Goal: Task Accomplishment & Management: Manage account settings

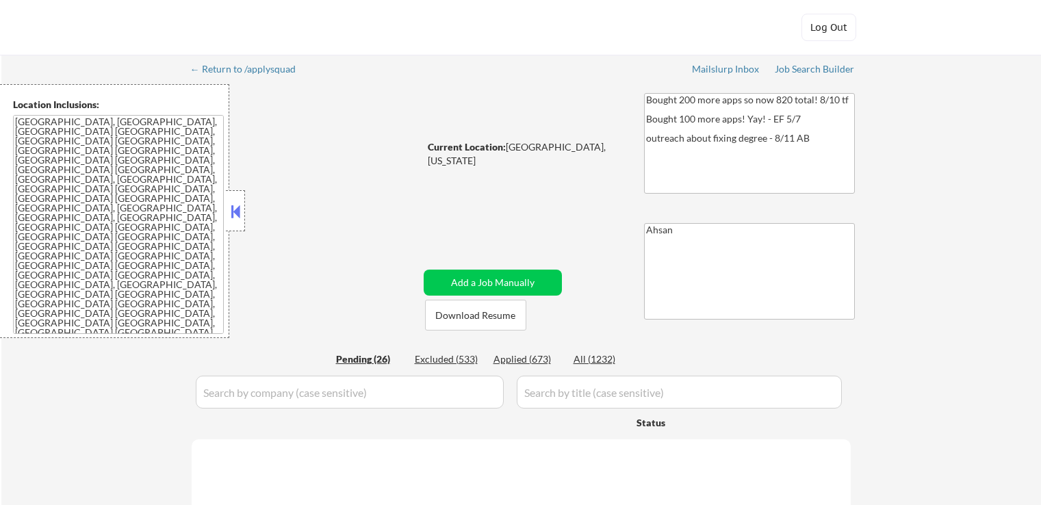
select select ""pending""
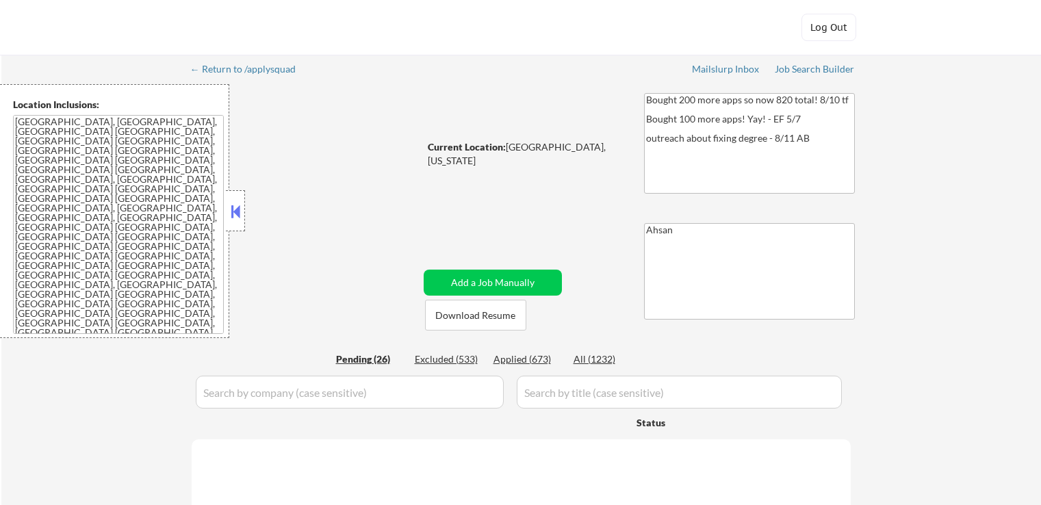
select select ""pending""
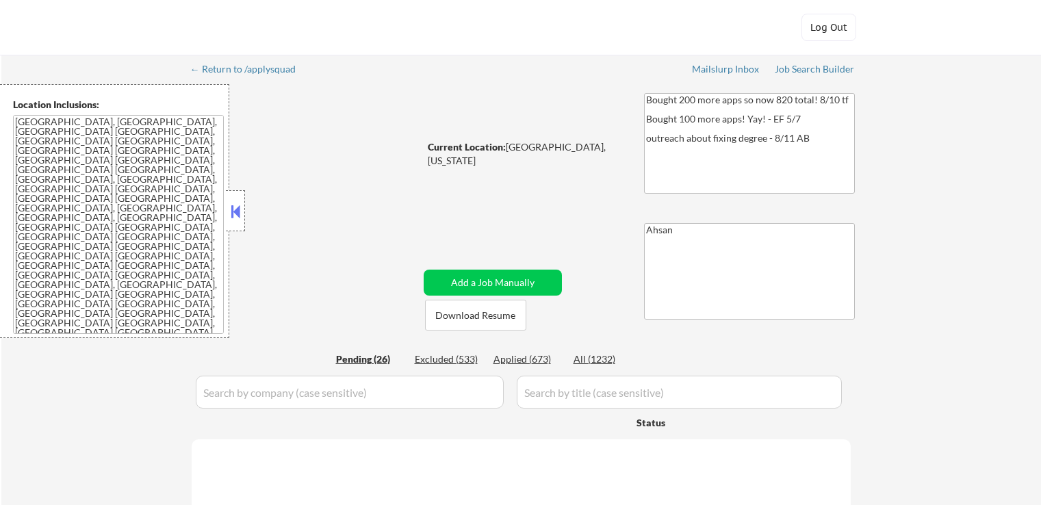
select select ""pending""
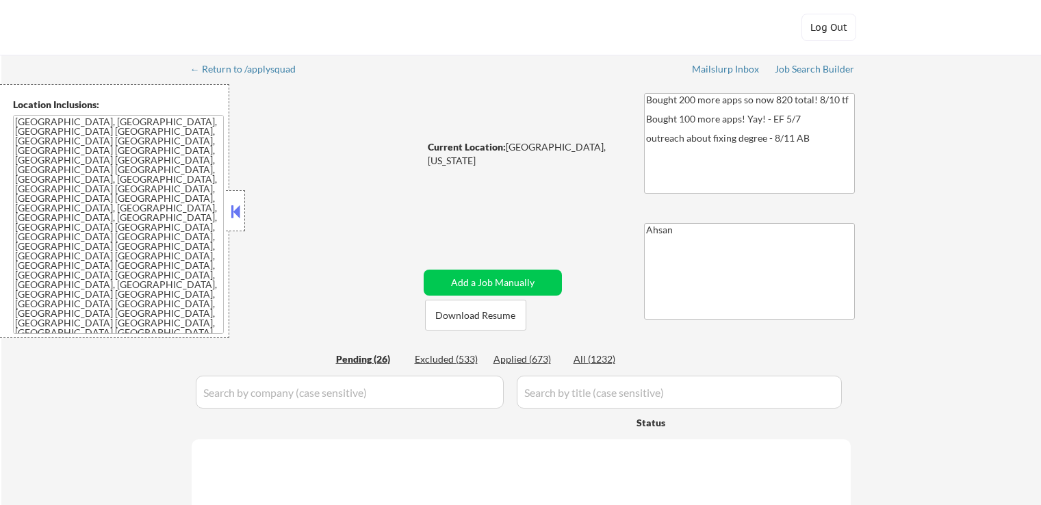
select select ""pending""
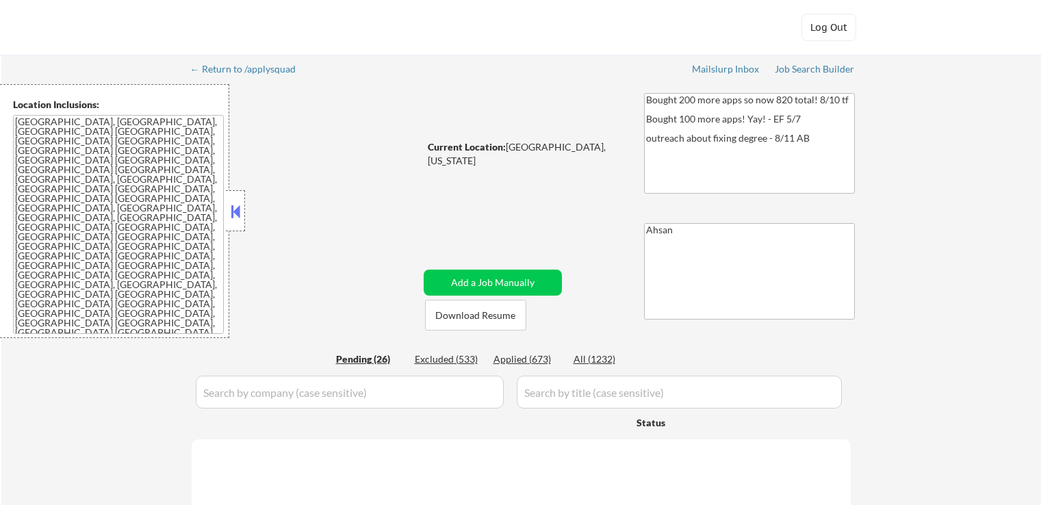
select select ""pending""
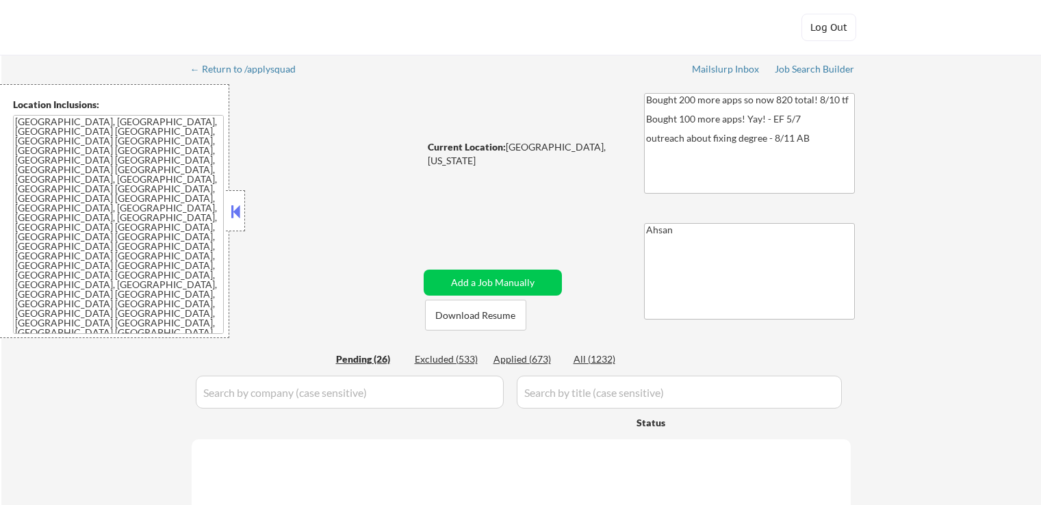
select select ""pending""
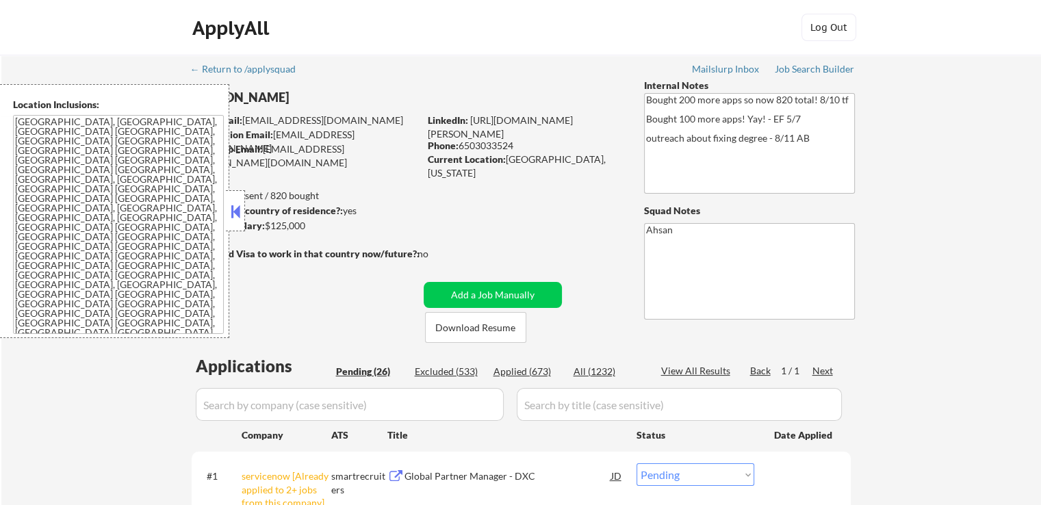
click at [239, 211] on button at bounding box center [235, 211] width 15 height 21
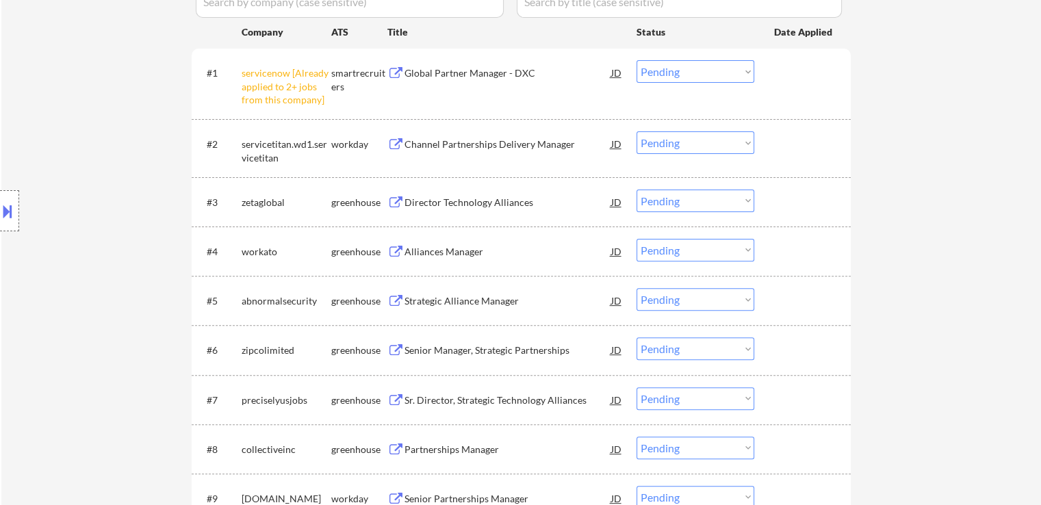
scroll to position [411, 0]
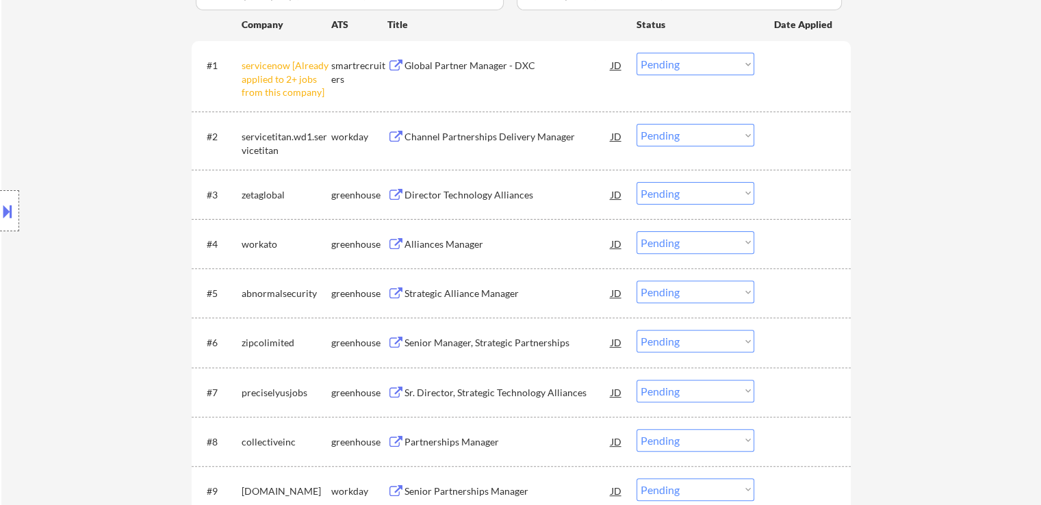
click at [688, 60] on select "Choose an option... Pending Applied Excluded (Questions) Excluded (Expired) Exc…" at bounding box center [695, 64] width 118 height 23
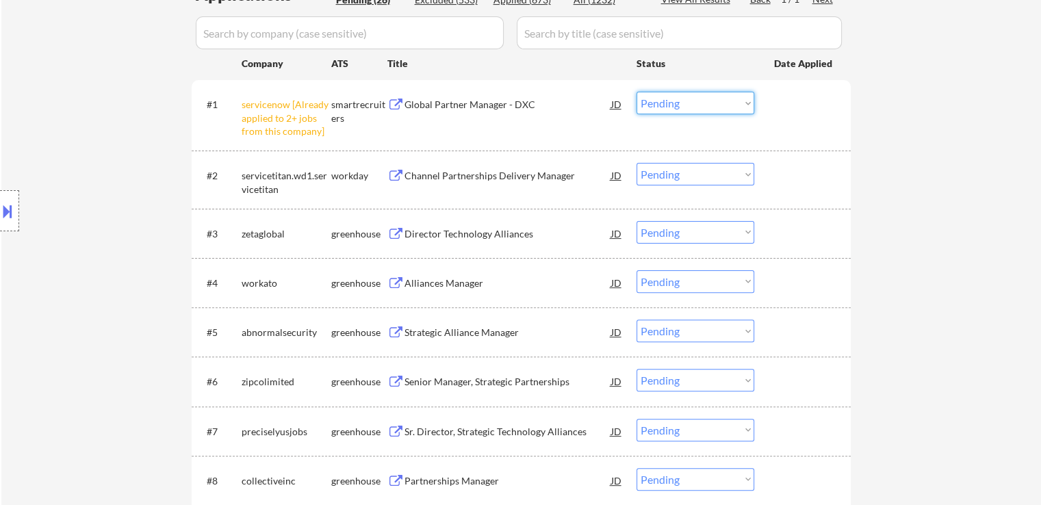
scroll to position [342, 0]
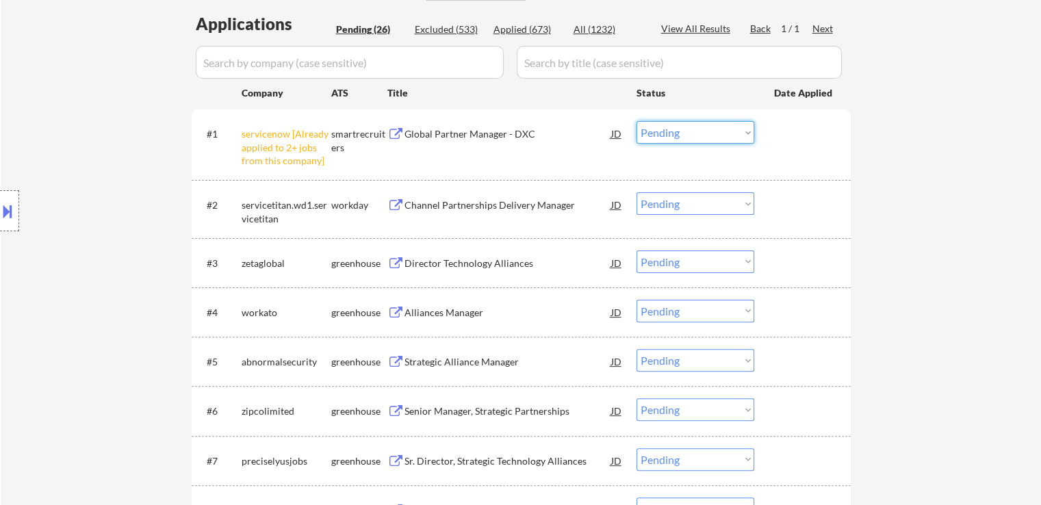
click at [692, 130] on select "Choose an option... Pending Applied Excluded (Questions) Excluded (Expired) Exc…" at bounding box center [695, 132] width 118 height 23
click at [636, 121] on select "Choose an option... Pending Applied Excluded (Questions) Excluded (Expired) Exc…" at bounding box center [695, 132] width 118 height 23
select select ""pending""
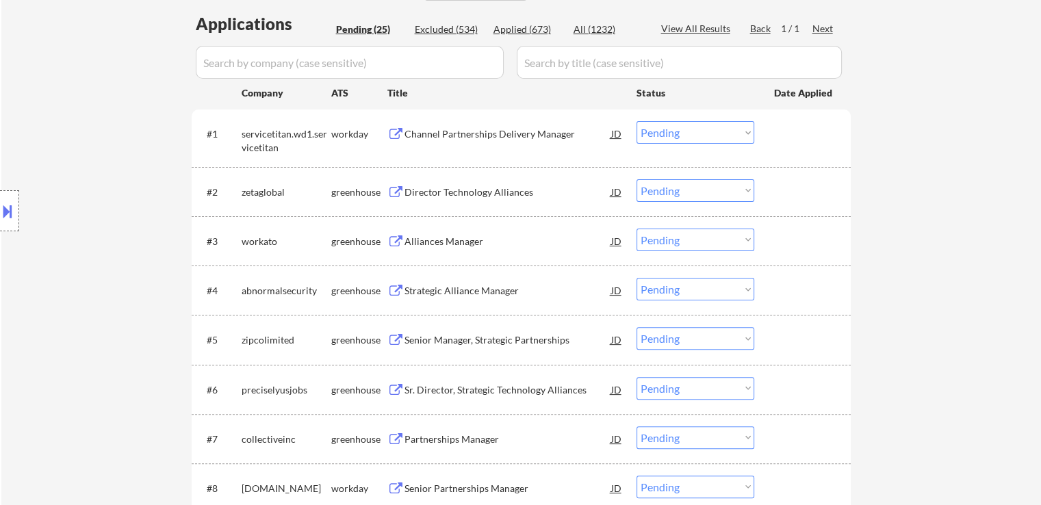
click at [441, 237] on div "Alliances Manager" at bounding box center [507, 242] width 207 height 14
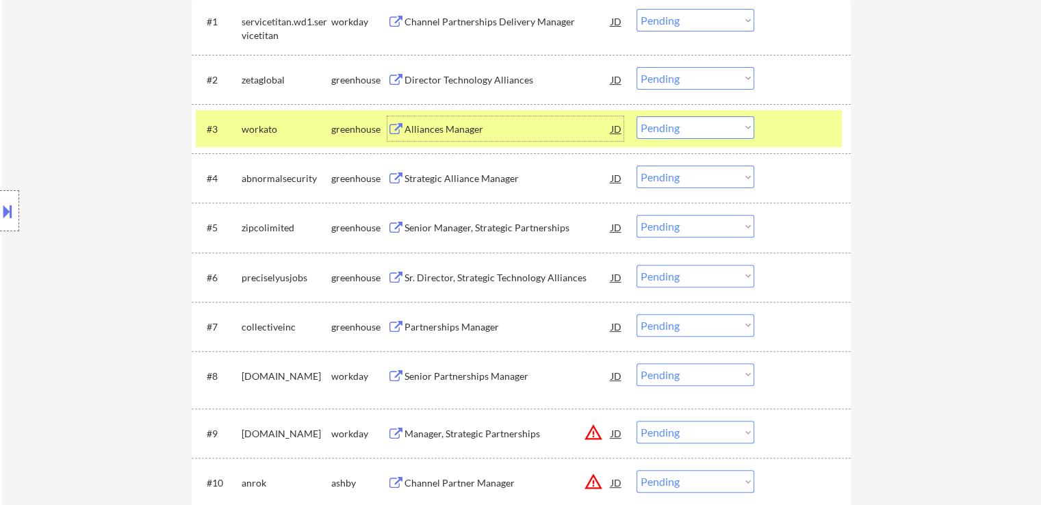
scroll to position [479, 0]
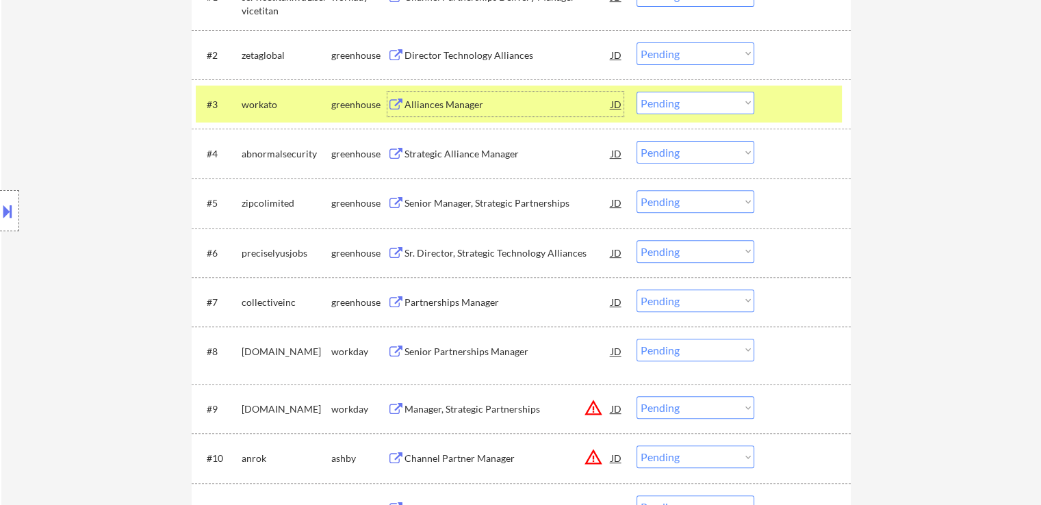
click at [690, 106] on select "Choose an option... Pending Applied Excluded (Questions) Excluded (Expired) Exc…" at bounding box center [695, 103] width 118 height 23
click at [636, 92] on select "Choose an option... Pending Applied Excluded (Questions) Excluded (Expired) Exc…" at bounding box center [695, 103] width 118 height 23
select select ""pending""
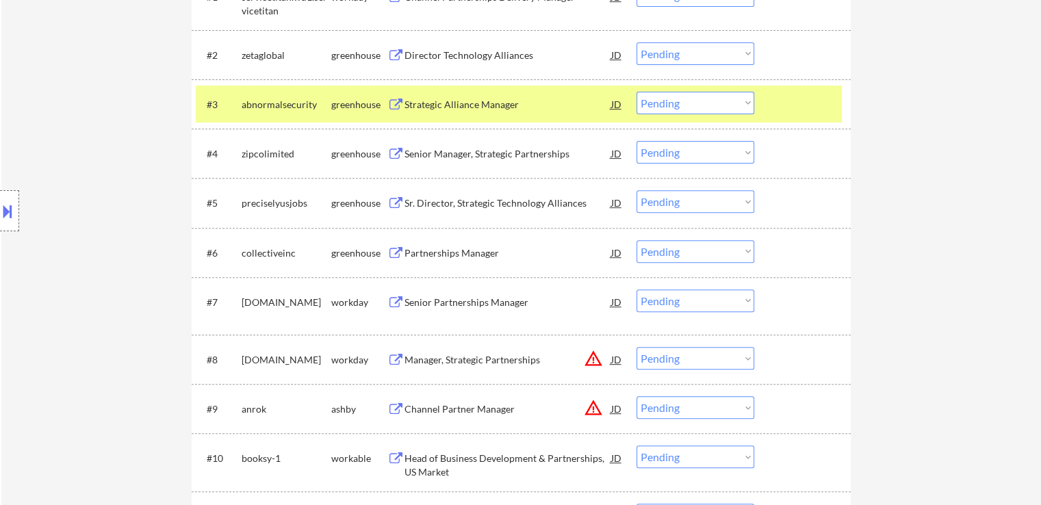
click at [489, 153] on div "Senior Manager, Strategic Partnerships" at bounding box center [507, 154] width 207 height 14
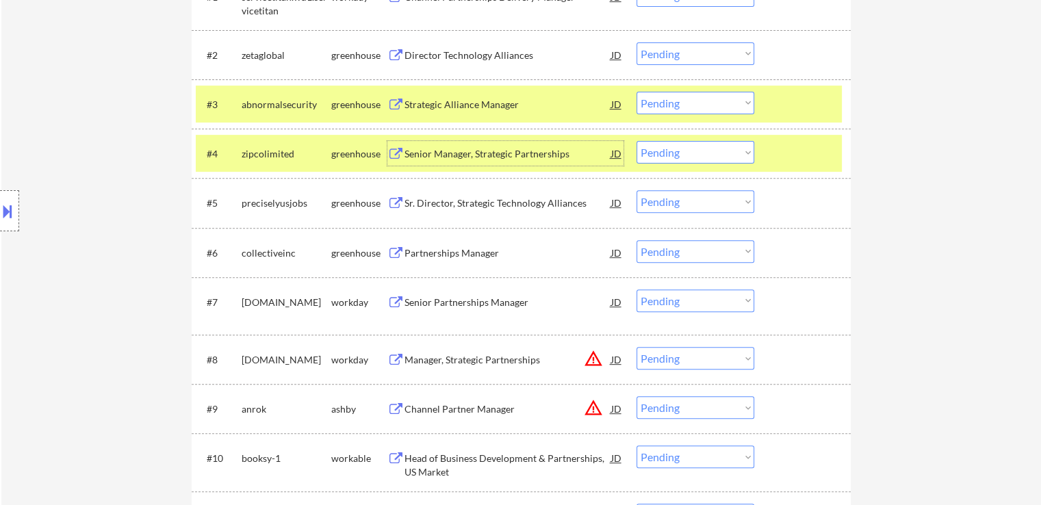
click at [664, 155] on select "Choose an option... Pending Applied Excluded (Questions) Excluded (Expired) Exc…" at bounding box center [695, 152] width 118 height 23
click at [636, 141] on select "Choose an option... Pending Applied Excluded (Questions) Excluded (Expired) Exc…" at bounding box center [695, 152] width 118 height 23
select select ""pending""
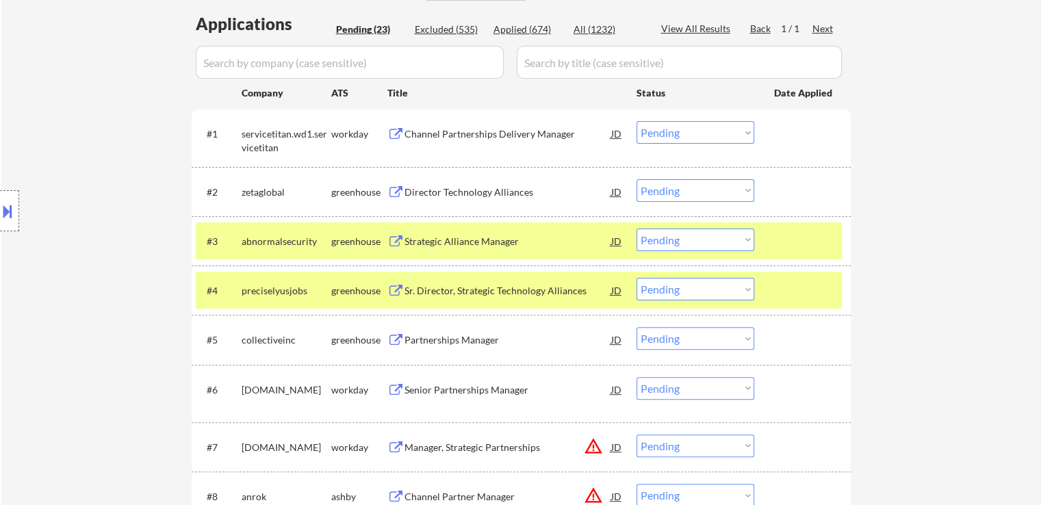
scroll to position [411, 0]
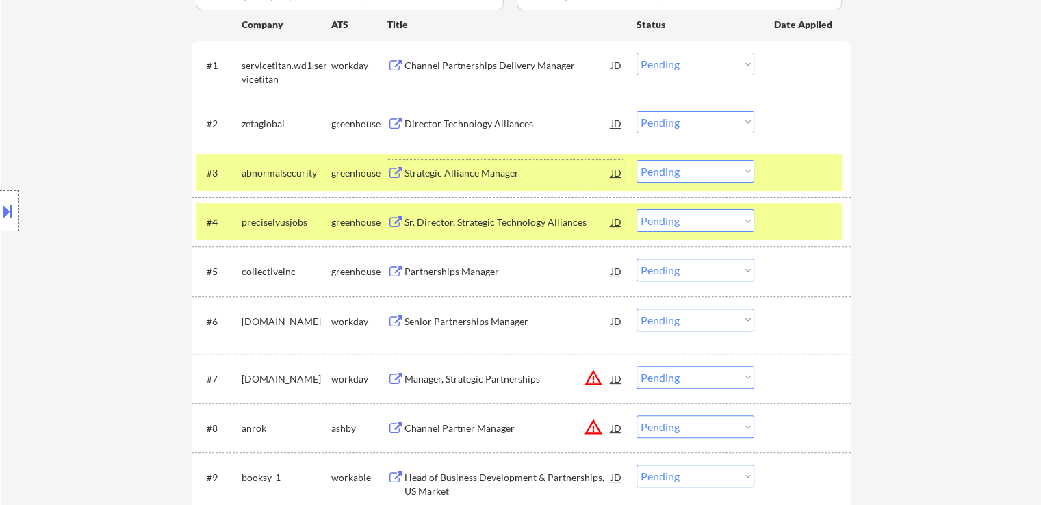
click at [440, 178] on div "Strategic Alliance Manager" at bounding box center [507, 173] width 207 height 14
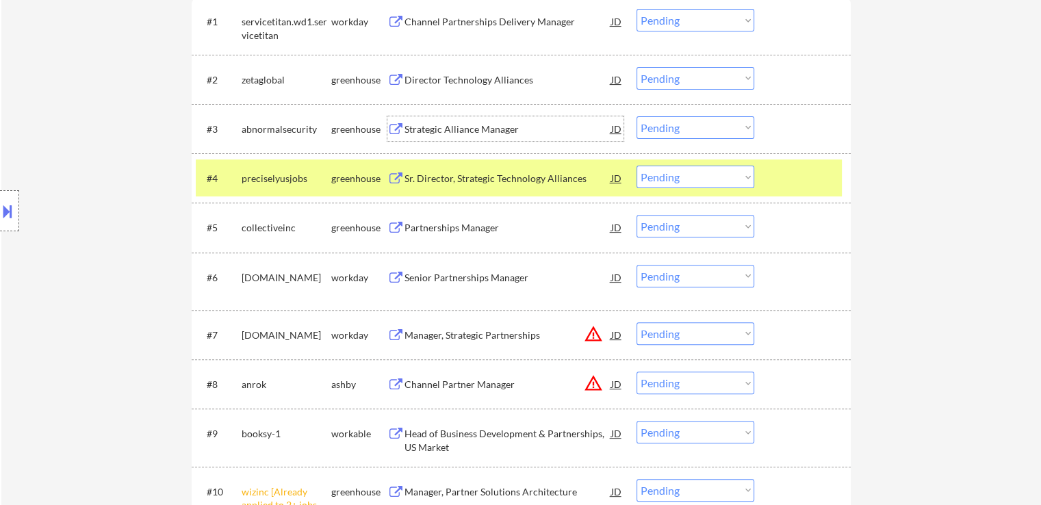
scroll to position [479, 0]
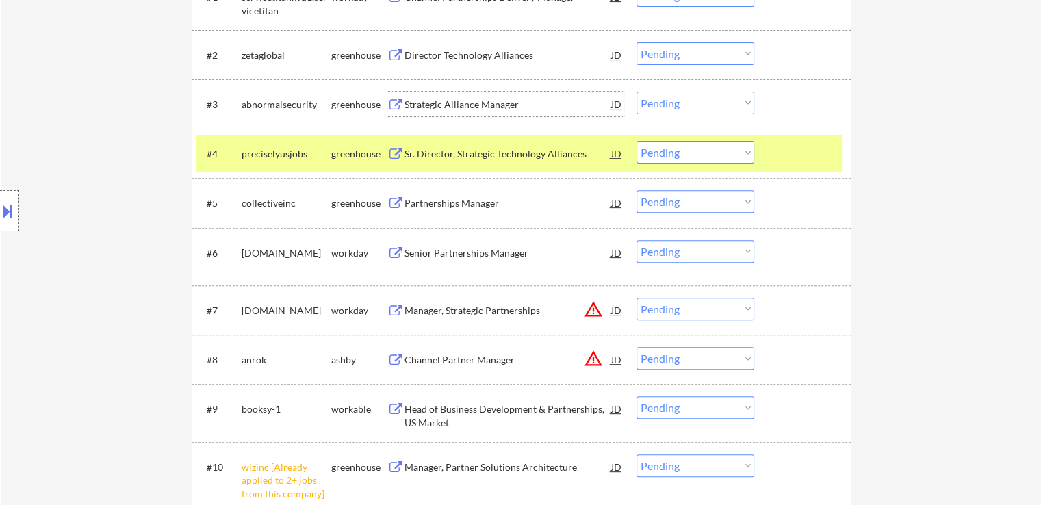
click at [679, 107] on select "Choose an option... Pending Applied Excluded (Questions) Excluded (Expired) Exc…" at bounding box center [695, 103] width 118 height 23
click at [636, 92] on select "Choose an option... Pending Applied Excluded (Questions) Excluded (Expired) Exc…" at bounding box center [695, 103] width 118 height 23
select select ""pending""
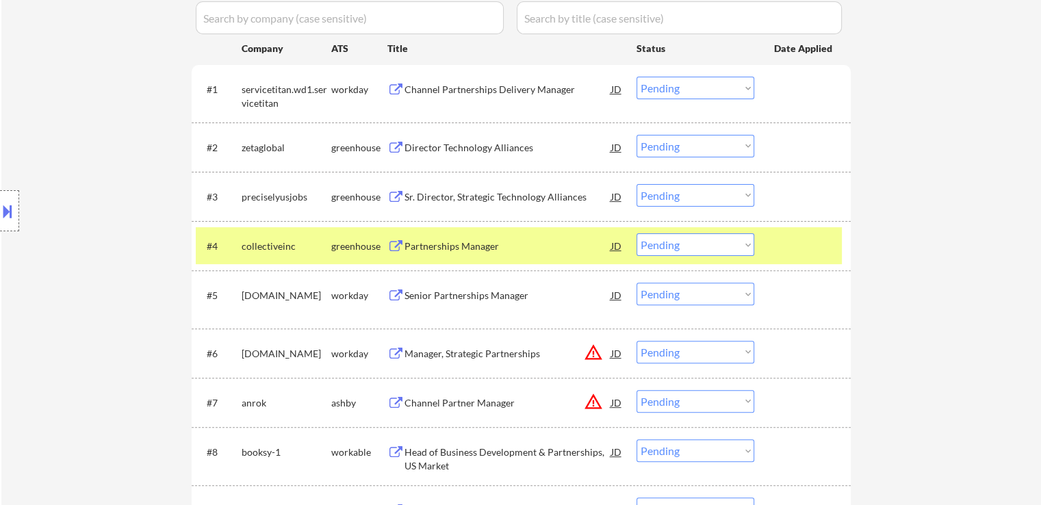
scroll to position [411, 0]
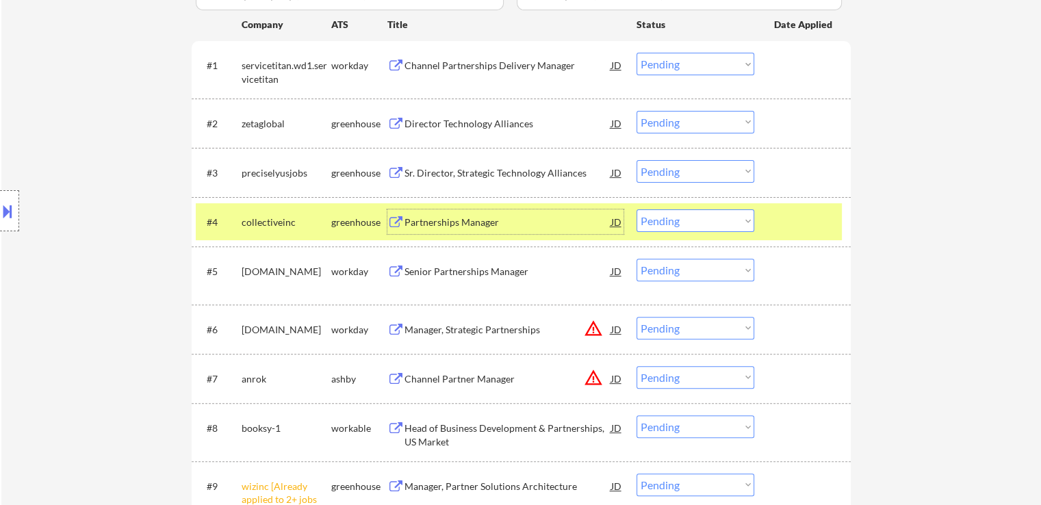
click at [437, 229] on div "Partnerships Manager" at bounding box center [507, 221] width 207 height 25
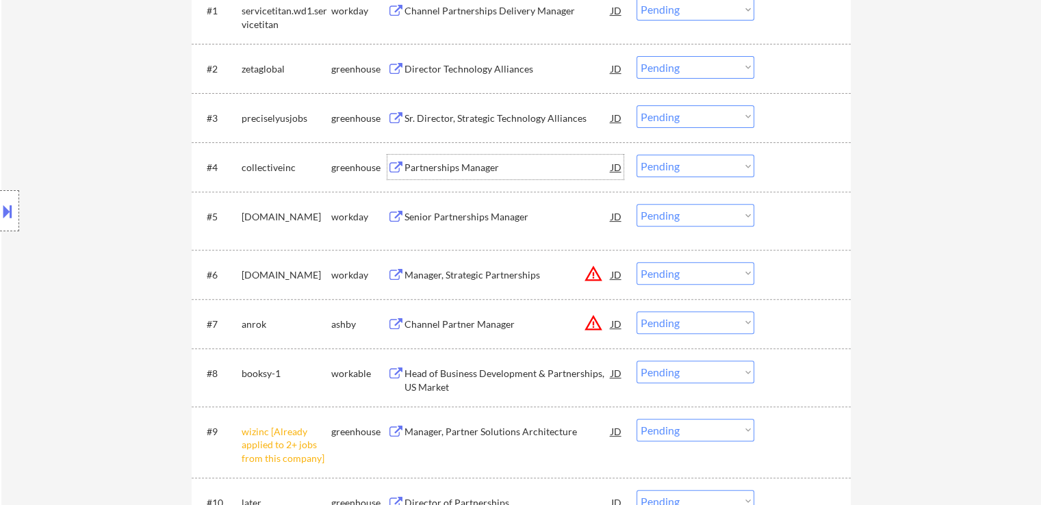
scroll to position [547, 0]
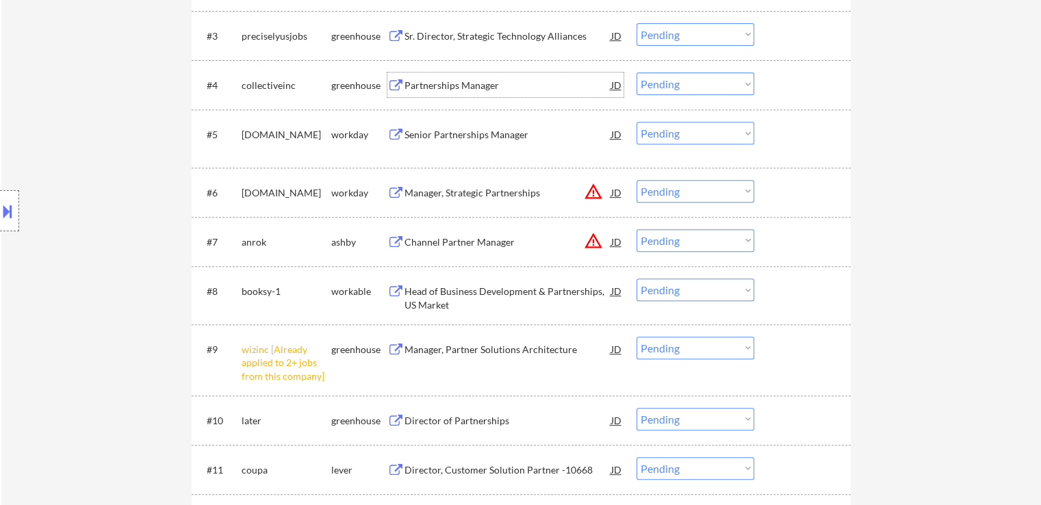
click at [664, 84] on select "Choose an option... Pending Applied Excluded (Questions) Excluded (Expired) Exc…" at bounding box center [695, 84] width 118 height 23
select select ""applied""
click at [636, 73] on select "Choose an option... Pending Applied Excluded (Questions) Excluded (Expired) Exc…" at bounding box center [695, 84] width 118 height 23
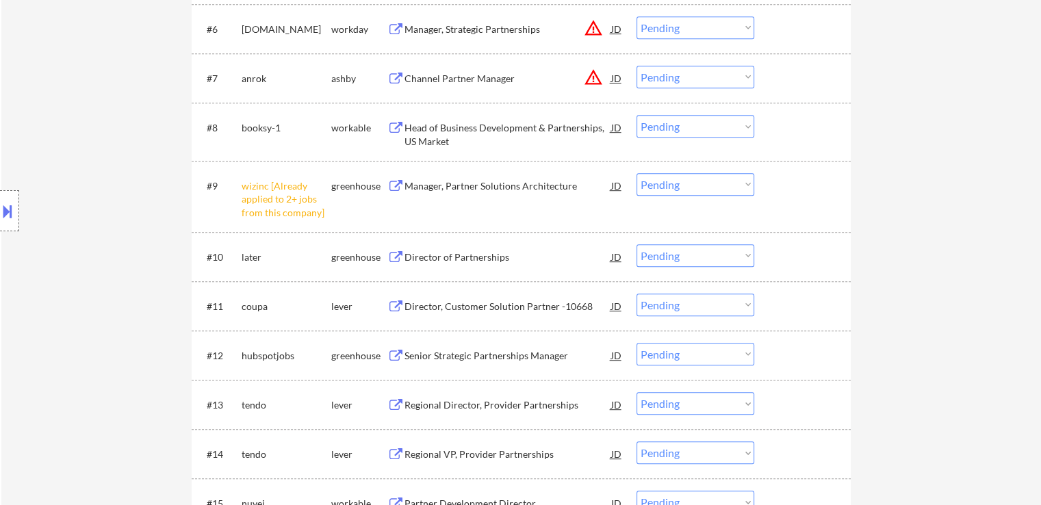
scroll to position [753, 0]
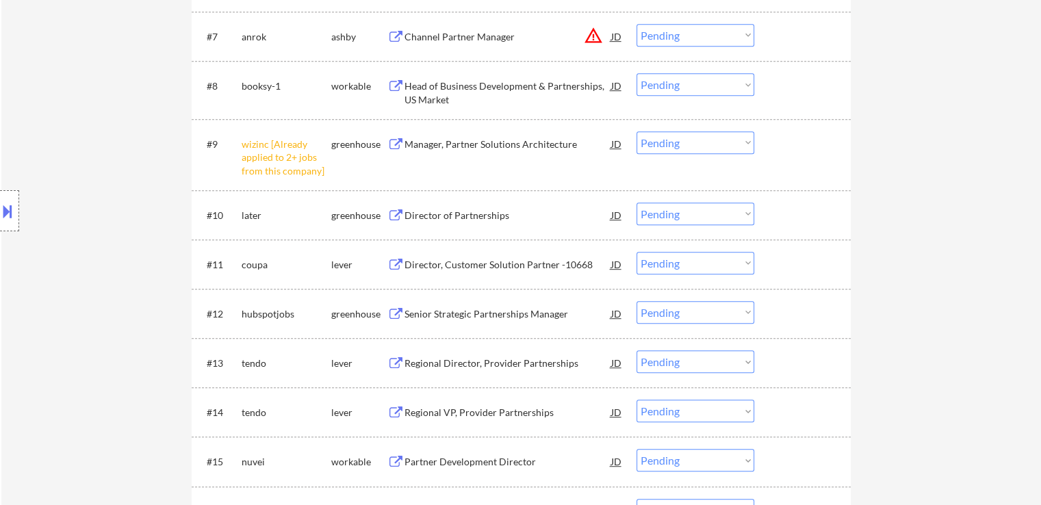
click at [684, 143] on select "Choose an option... Pending Applied Excluded (Questions) Excluded (Expired) Exc…" at bounding box center [695, 142] width 118 height 23
select select ""excluded__other_""
click at [636, 131] on select "Choose an option... Pending Applied Excluded (Questions) Excluded (Expired) Exc…" at bounding box center [695, 142] width 118 height 23
select select ""pending""
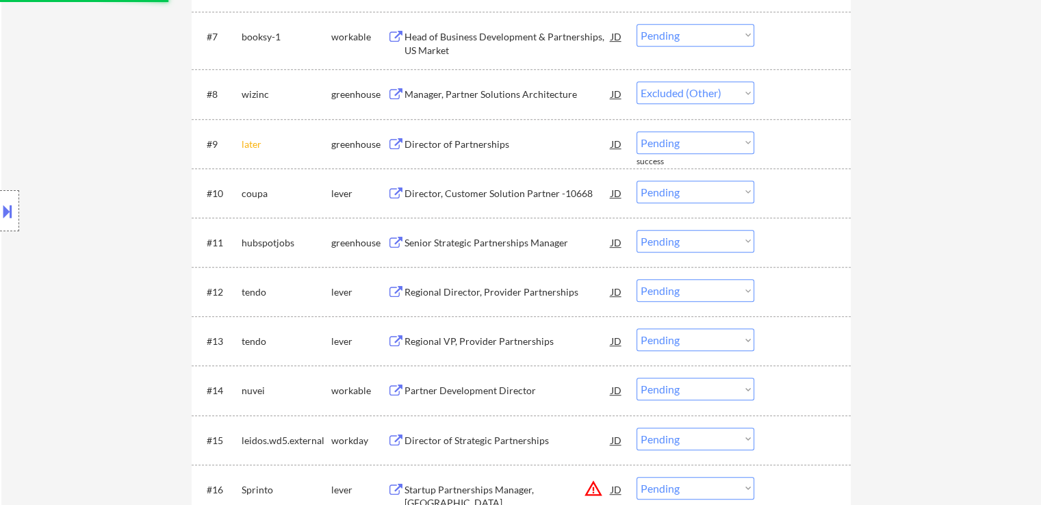
select select ""pending""
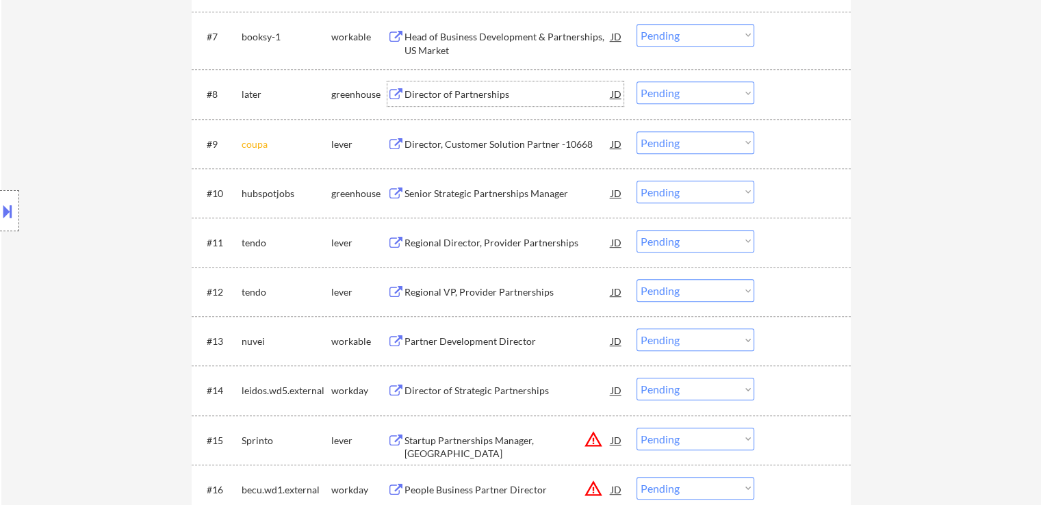
click at [489, 92] on div "Director of Partnerships" at bounding box center [507, 95] width 207 height 14
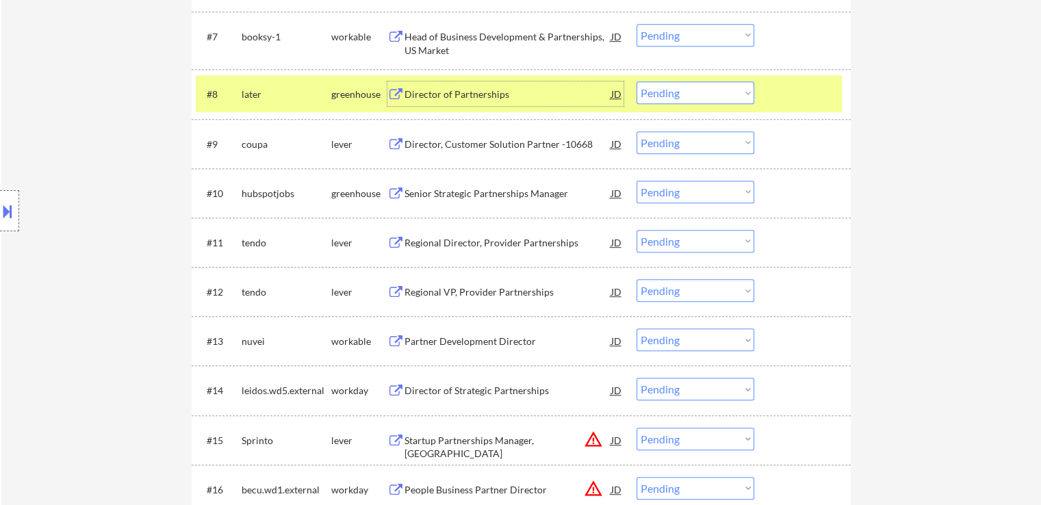
drag, startPoint x: 801, startPoint y: 96, endPoint x: 772, endPoint y: 96, distance: 28.7
click at [800, 96] on div at bounding box center [804, 93] width 60 height 25
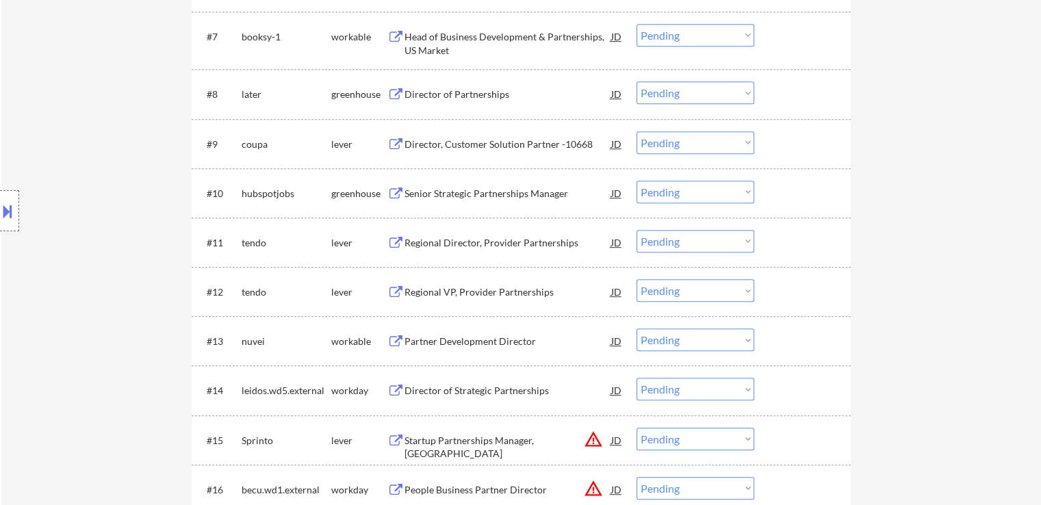
click at [465, 244] on div "Regional Director, Provider Partnerships" at bounding box center [507, 243] width 207 height 14
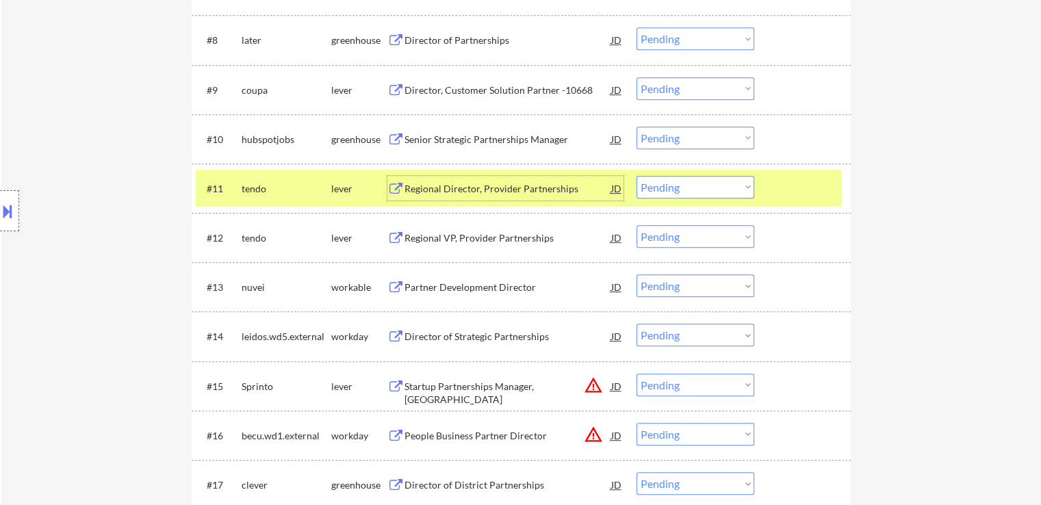
scroll to position [890, 0]
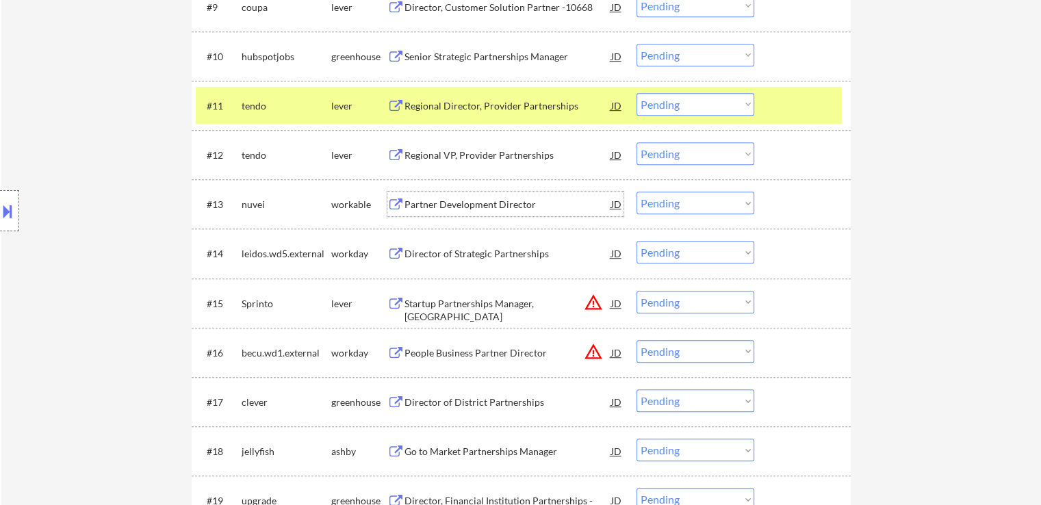
click at [469, 207] on div "Partner Development Director" at bounding box center [507, 205] width 207 height 14
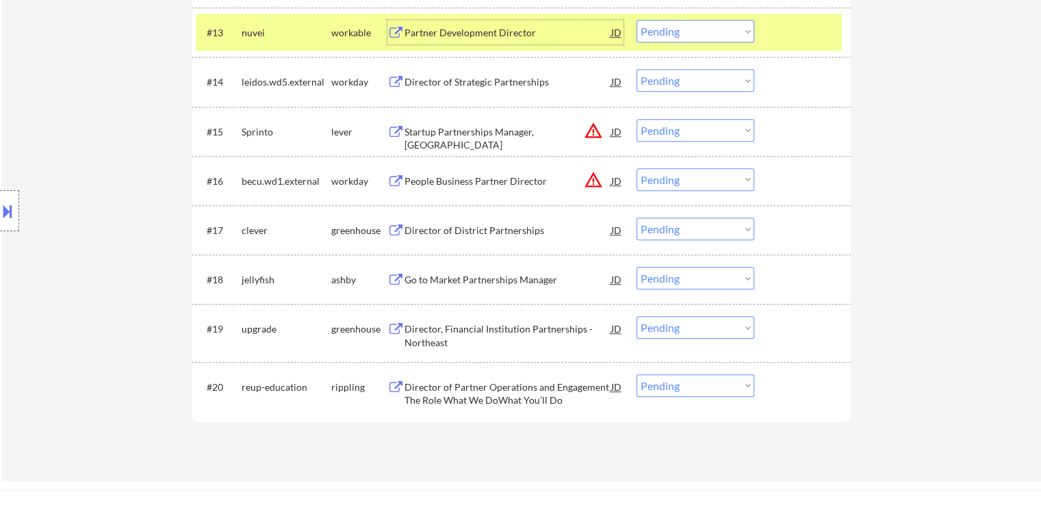
scroll to position [1095, 0]
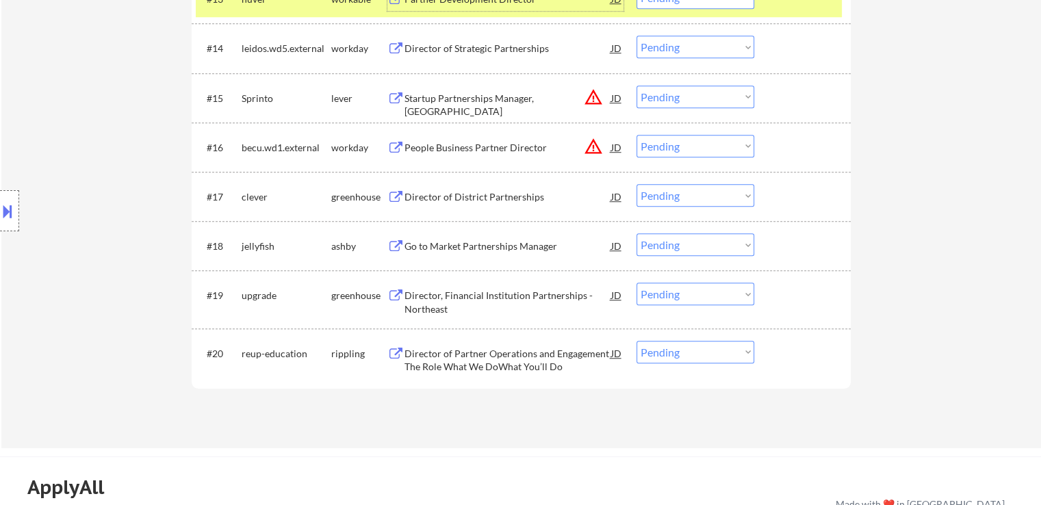
click at [458, 197] on div "Director of District Partnerships" at bounding box center [507, 197] width 207 height 14
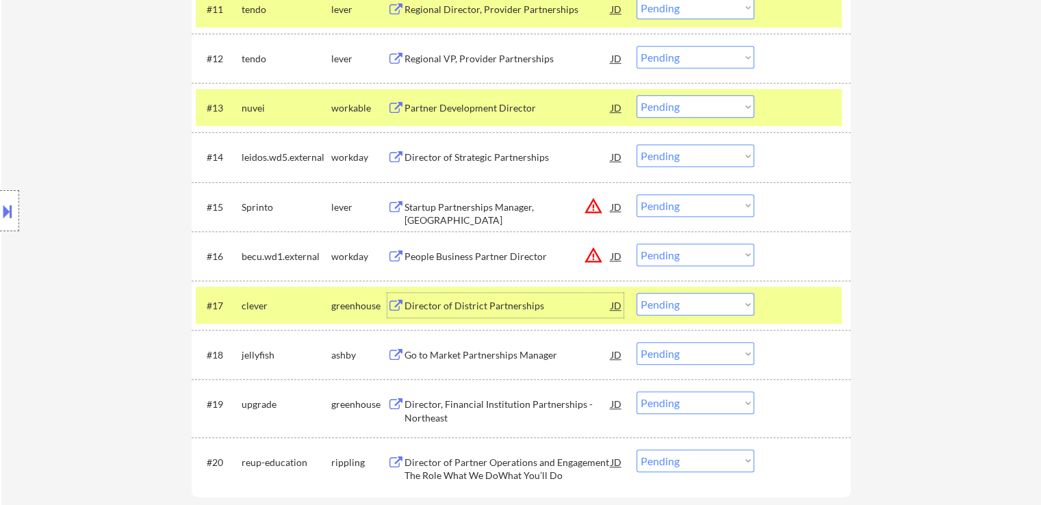
scroll to position [1061, 0]
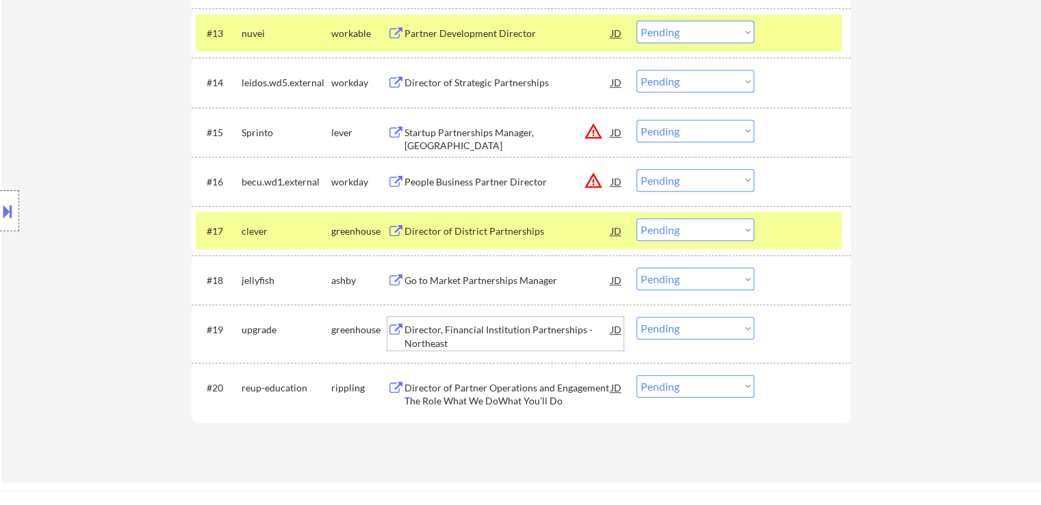
click at [439, 321] on div "Director, Financial Institution Partnerships - Northeast" at bounding box center [507, 333] width 207 height 33
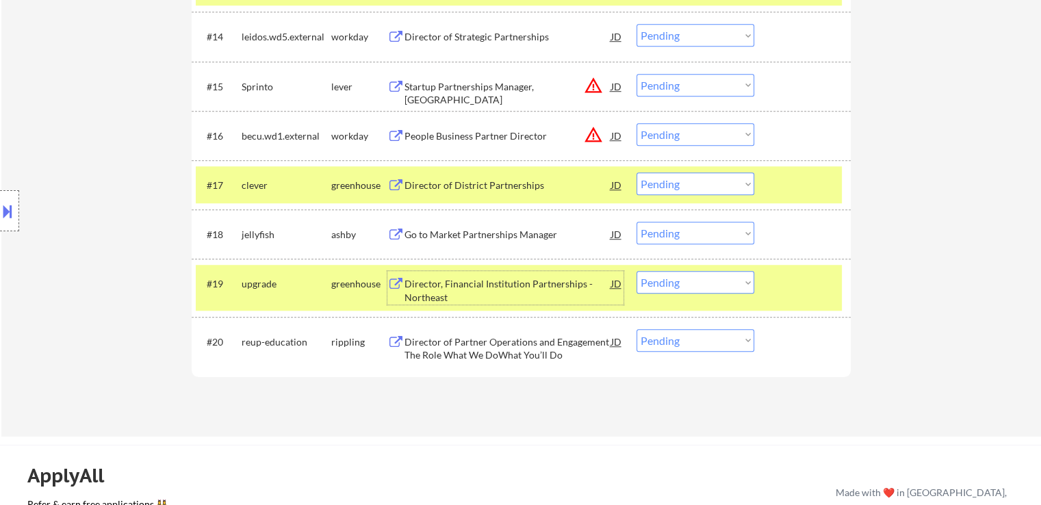
scroll to position [1129, 0]
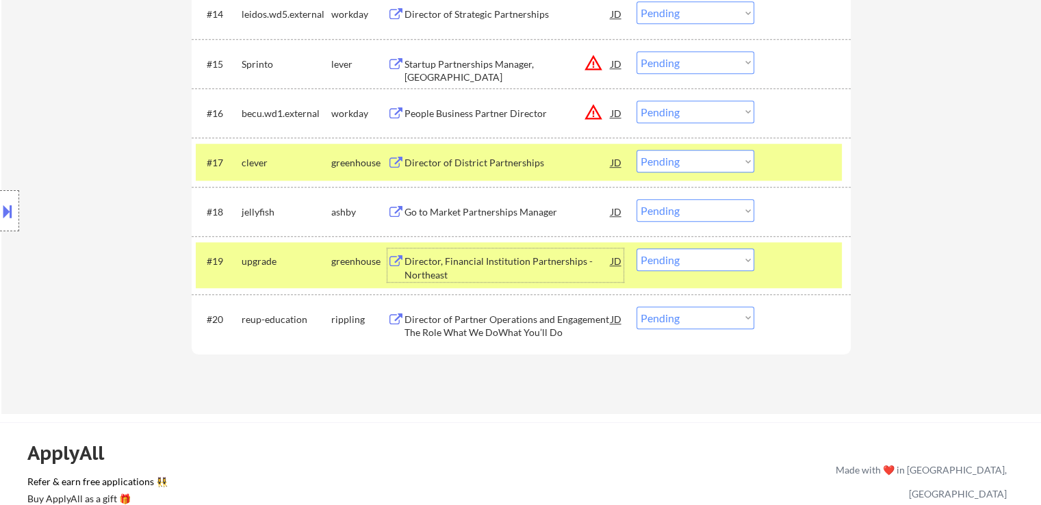
click at [674, 256] on select "Choose an option... Pending Applied Excluded (Questions) Excluded (Expired) Exc…" at bounding box center [695, 259] width 118 height 23
click at [636, 248] on select "Choose an option... Pending Applied Excluded (Questions) Excluded (Expired) Exc…" at bounding box center [695, 259] width 118 height 23
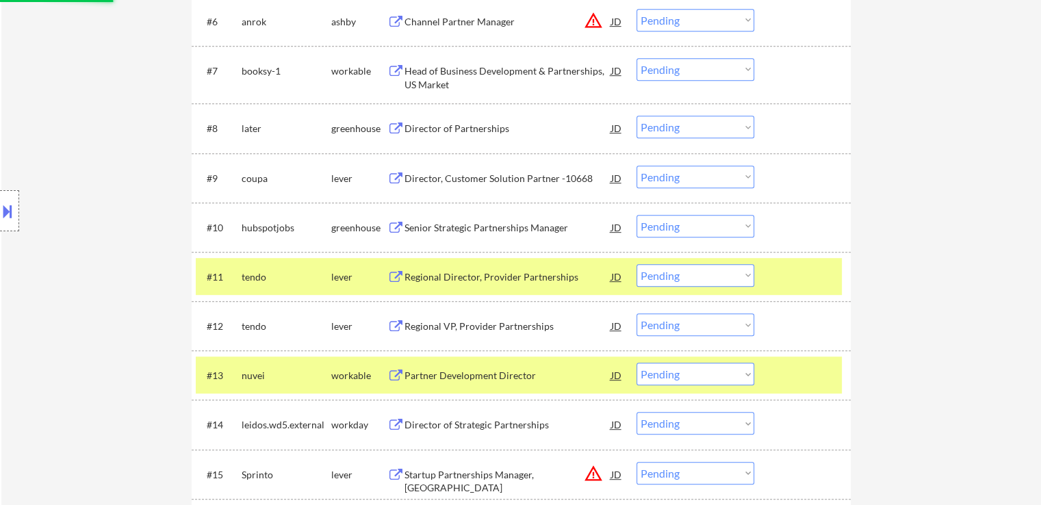
select select ""pending""
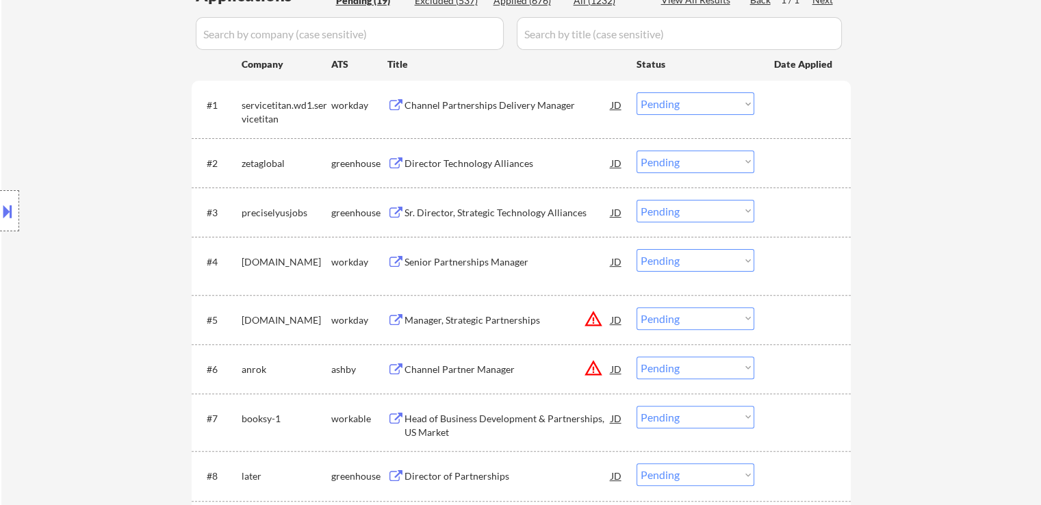
scroll to position [376, 0]
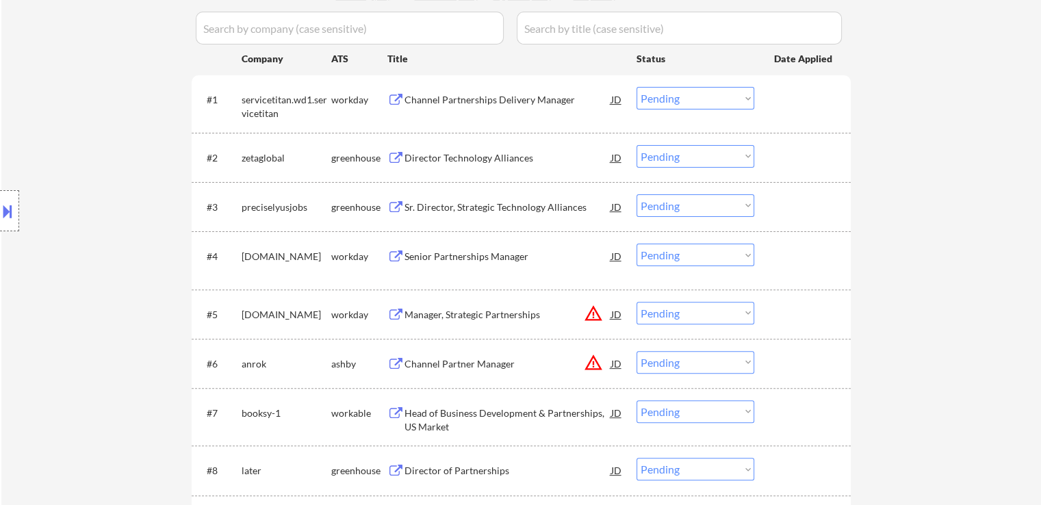
click at [465, 205] on div "Sr. Director, Strategic Technology Alliances" at bounding box center [507, 207] width 207 height 14
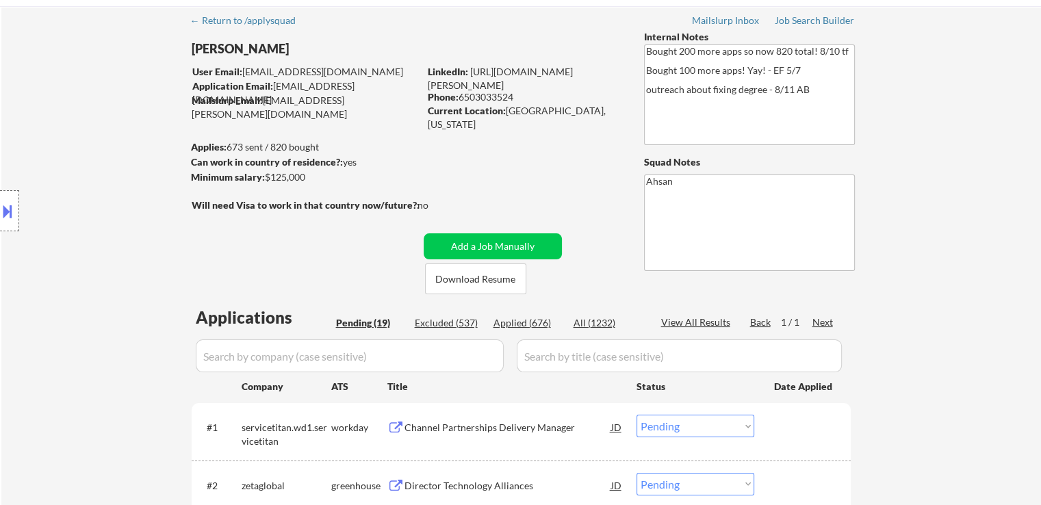
scroll to position [0, 0]
